Goal: Information Seeking & Learning: Learn about a topic

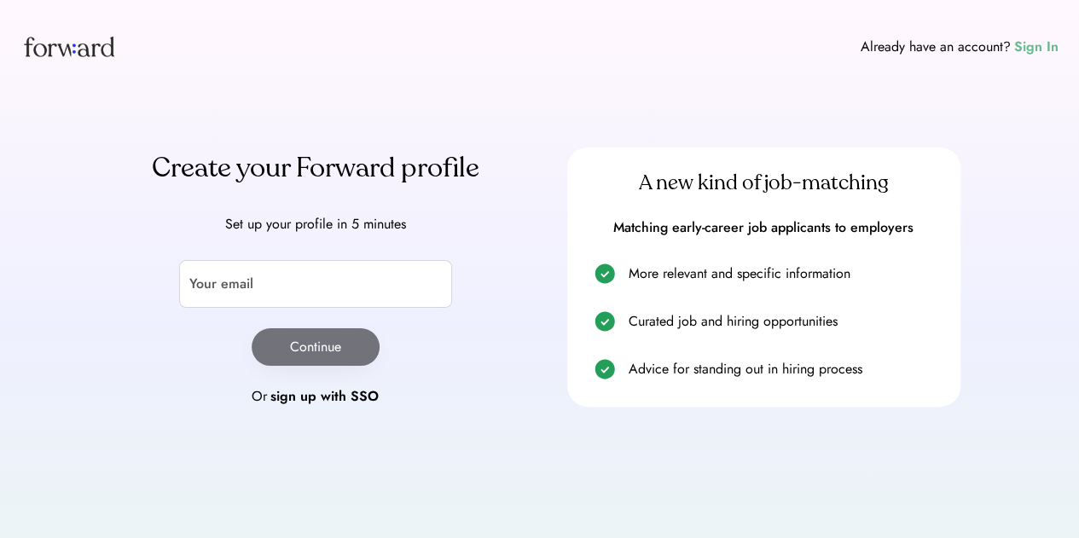
click at [1036, 47] on div "Sign In" at bounding box center [1036, 47] width 44 height 20
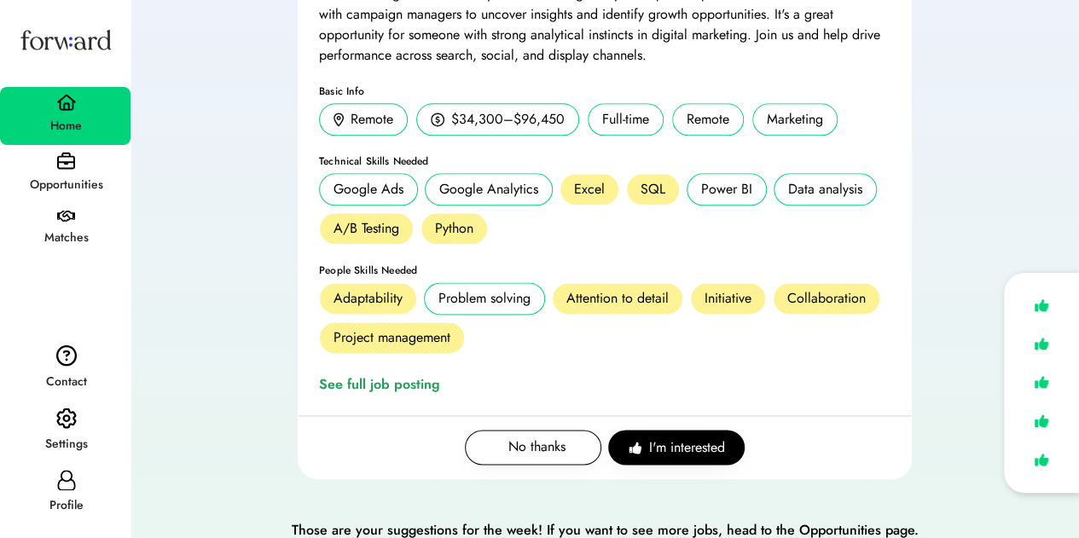
scroll to position [979, 0]
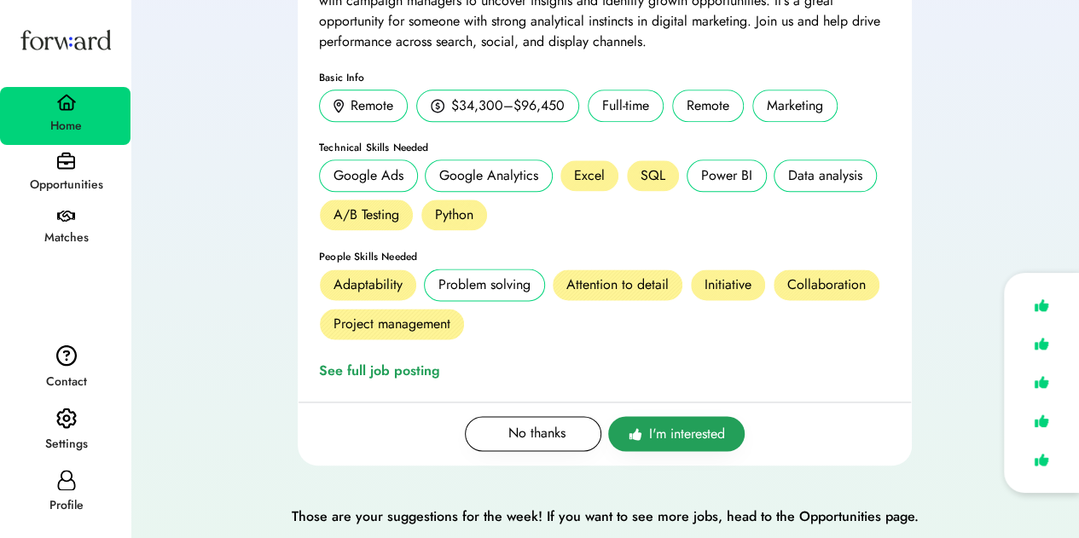
click at [700, 429] on span "I'm interested" at bounding box center [687, 434] width 76 height 20
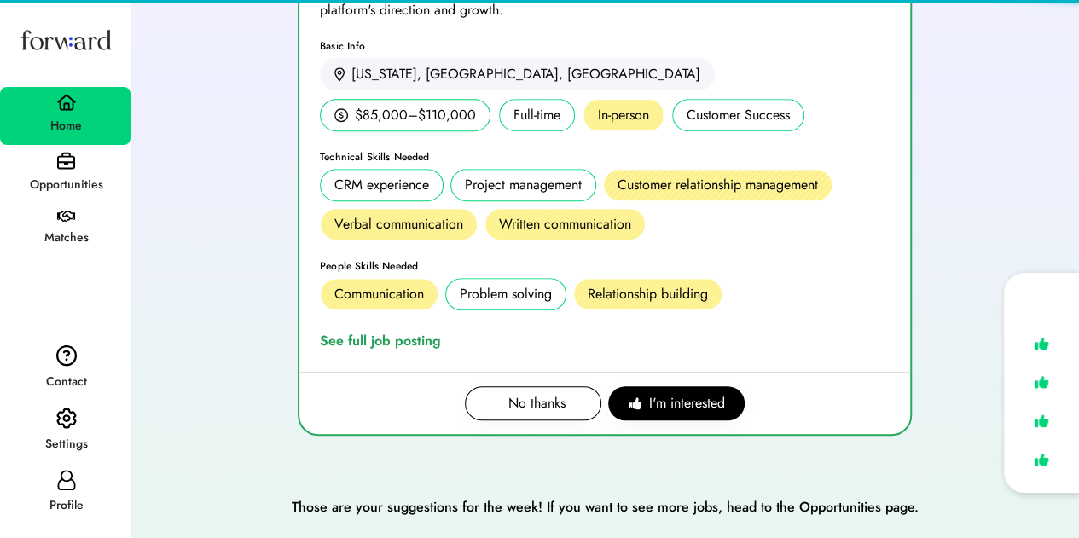
scroll to position [367, 0]
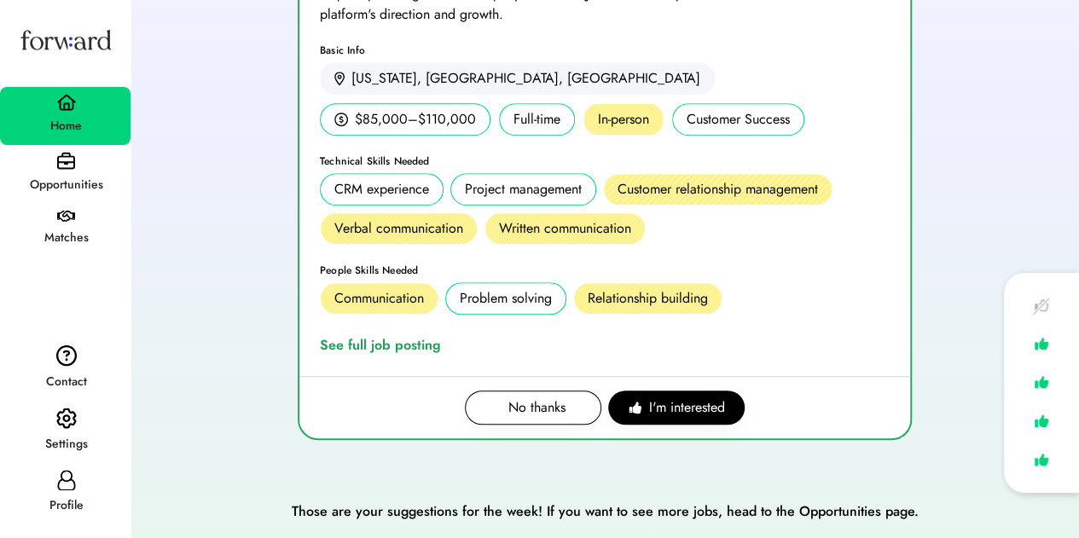
click at [75, 167] on div "Opportunities" at bounding box center [65, 174] width 131 height 59
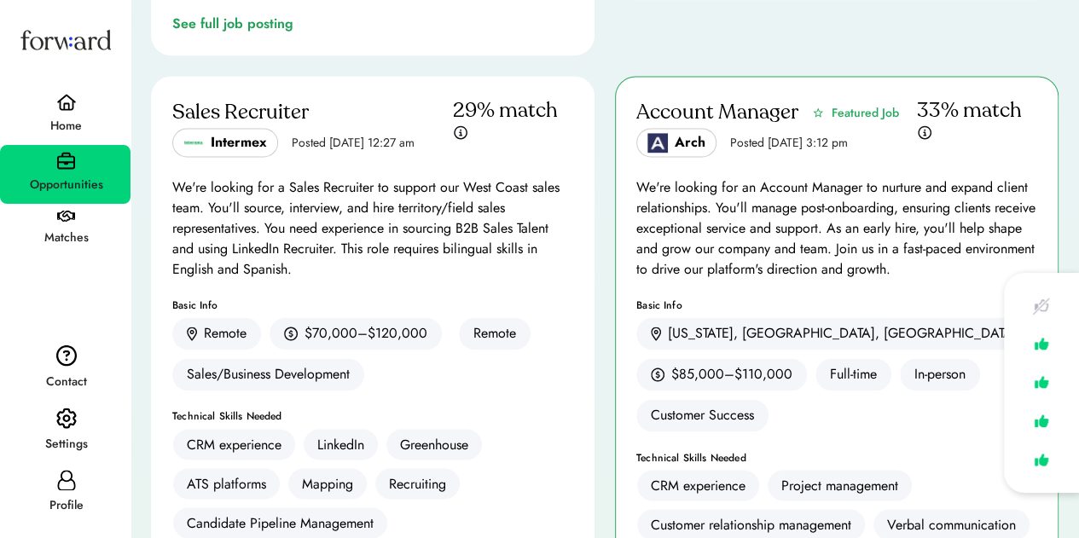
scroll to position [4459, 0]
